Goal: Information Seeking & Learning: Learn about a topic

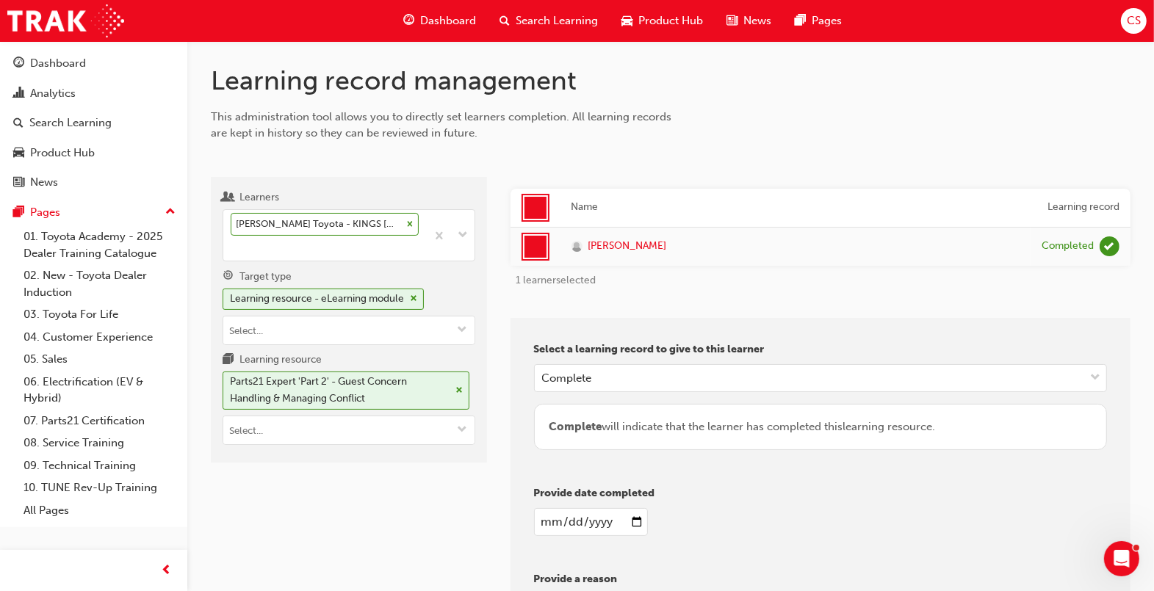
click at [762, 514] on div "[DATE]" at bounding box center [820, 522] width 573 height 28
click at [104, 416] on link "07. Parts21 Certification" at bounding box center [100, 421] width 164 height 23
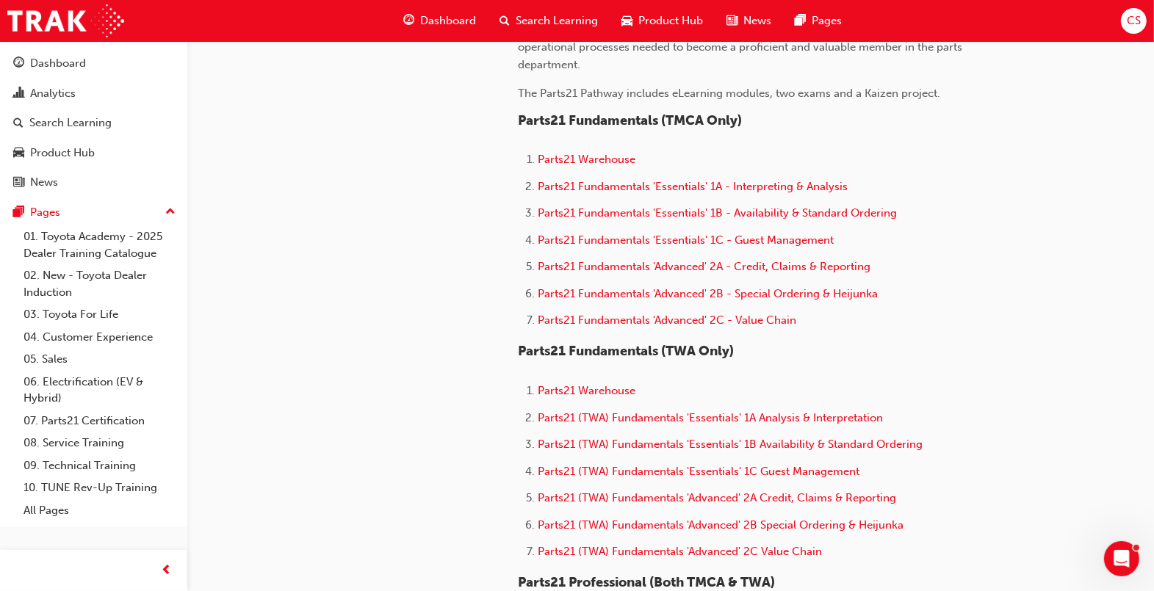
scroll to position [734, 0]
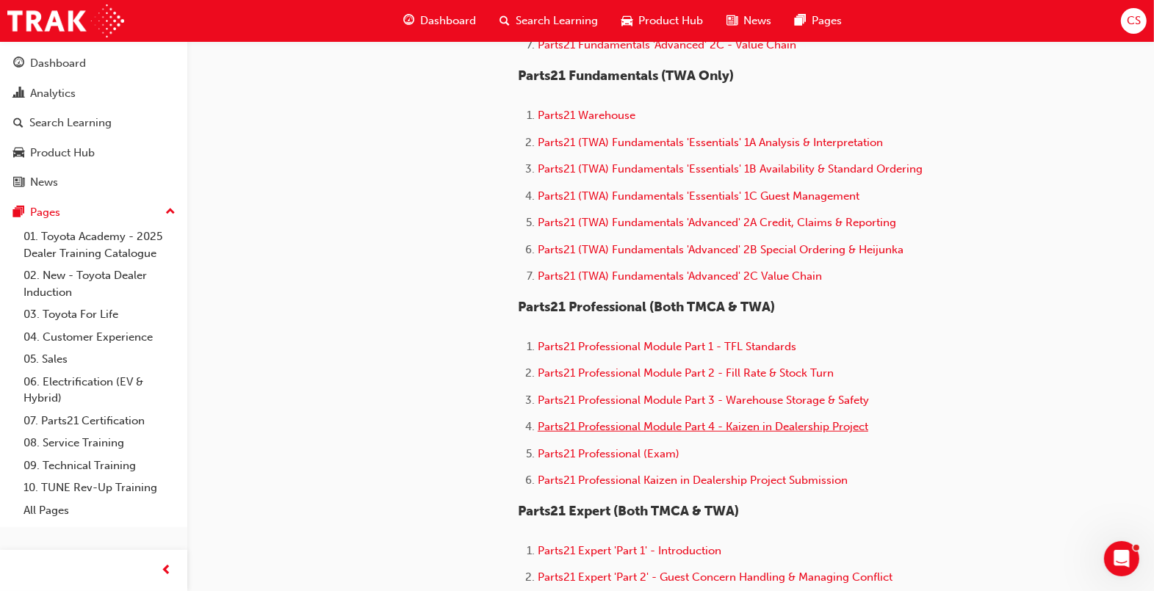
click at [810, 426] on span "Parts21 Professional Module Part 4 - Kaizen in Dealership Project" at bounding box center [703, 426] width 330 height 13
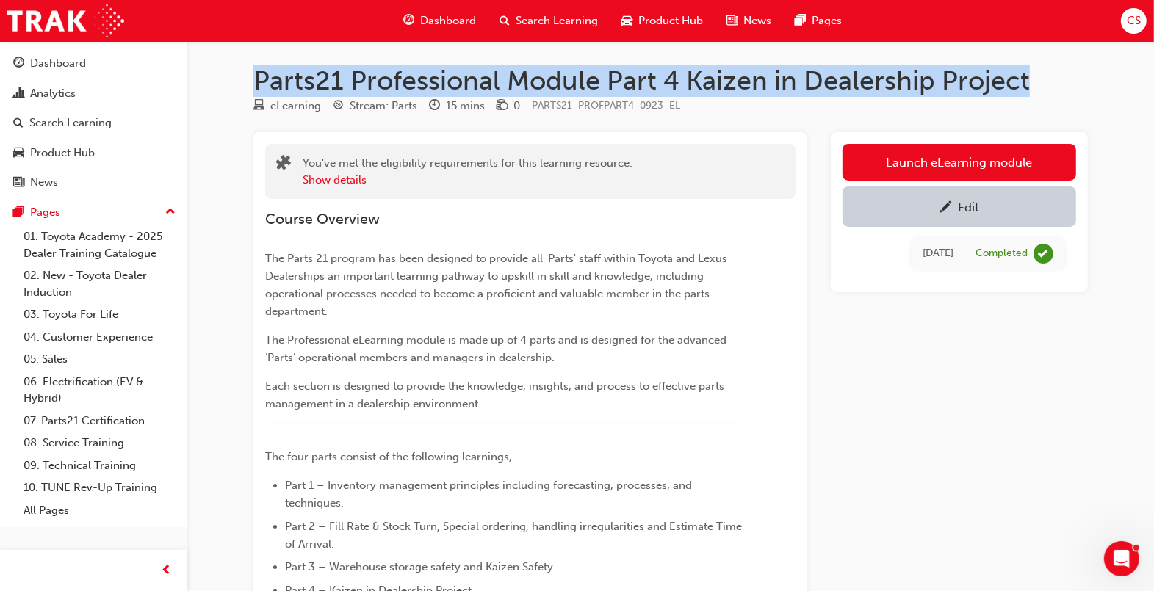
drag, startPoint x: 1034, startPoint y: 89, endPoint x: 258, endPoint y: 76, distance: 776.4
click at [258, 76] on h1 "Parts21 Professional Module Part 4 Kaizen in Dealership Project" at bounding box center [670, 81] width 834 height 32
